Goal: Find specific page/section: Find specific page/section

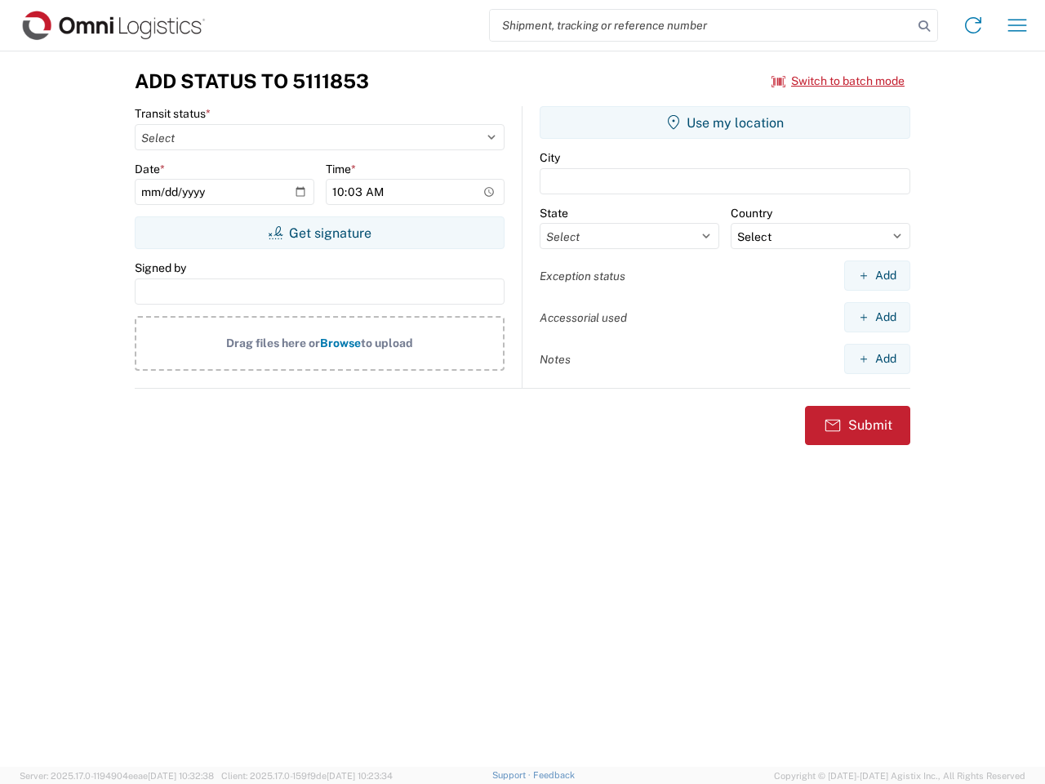
click at [701, 25] on input "search" at bounding box center [701, 25] width 423 height 31
click at [924, 26] on icon at bounding box center [924, 26] width 23 height 23
click at [973, 25] on icon at bounding box center [973, 25] width 26 height 26
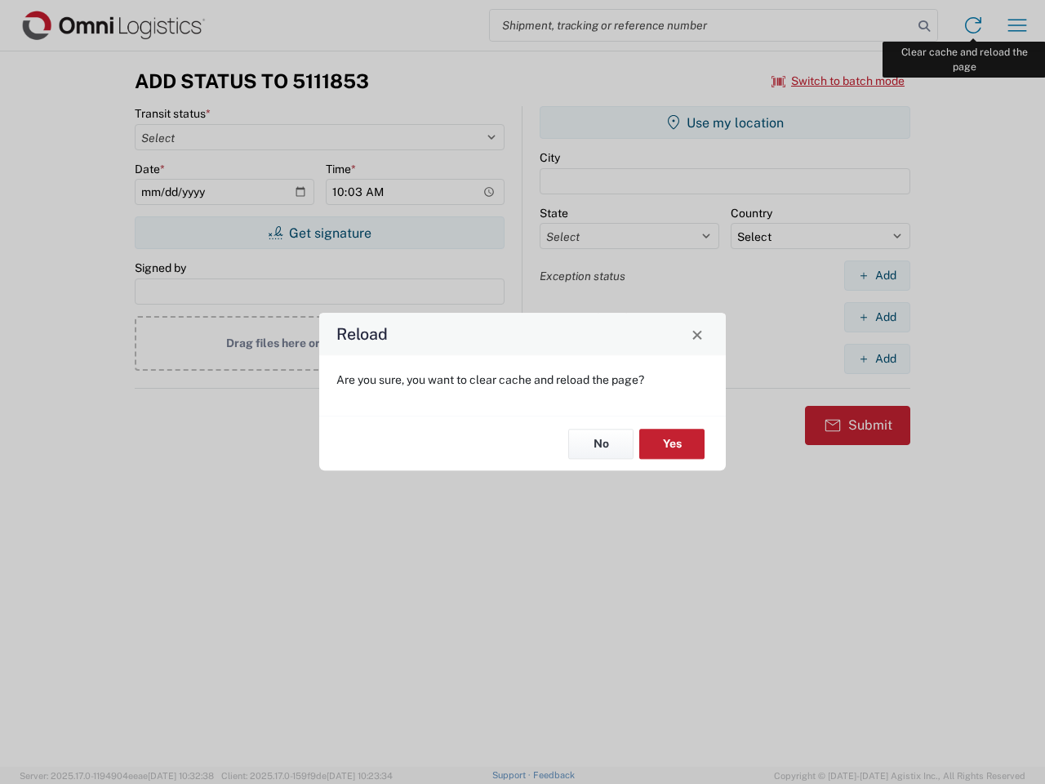
click at [1017, 25] on div "Reload Are you sure, you want to clear cache and reload the page? No Yes" at bounding box center [522, 392] width 1045 height 784
click at [838, 81] on div "Reload Are you sure, you want to clear cache and reload the page? No Yes" at bounding box center [522, 392] width 1045 height 784
click at [319, 233] on div "Reload Are you sure, you want to clear cache and reload the page? No Yes" at bounding box center [522, 392] width 1045 height 784
click at [725, 122] on div "Reload Are you sure, you want to clear cache and reload the page? No Yes" at bounding box center [522, 392] width 1045 height 784
click at [877, 275] on div "Reload Are you sure, you want to clear cache and reload the page? No Yes" at bounding box center [522, 392] width 1045 height 784
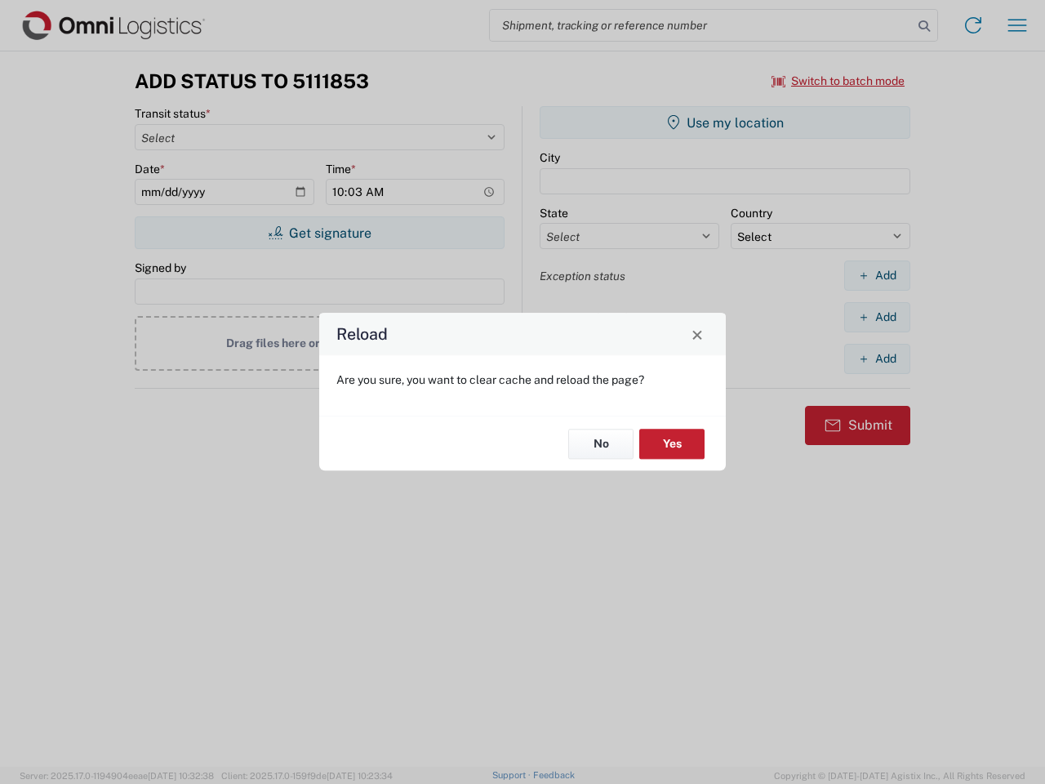
click at [877, 317] on div "Reload Are you sure, you want to clear cache and reload the page? No Yes" at bounding box center [522, 392] width 1045 height 784
click at [877, 358] on div "Reload Are you sure, you want to clear cache and reload the page? No Yes" at bounding box center [522, 392] width 1045 height 784
